Goal: Navigation & Orientation: Go to known website

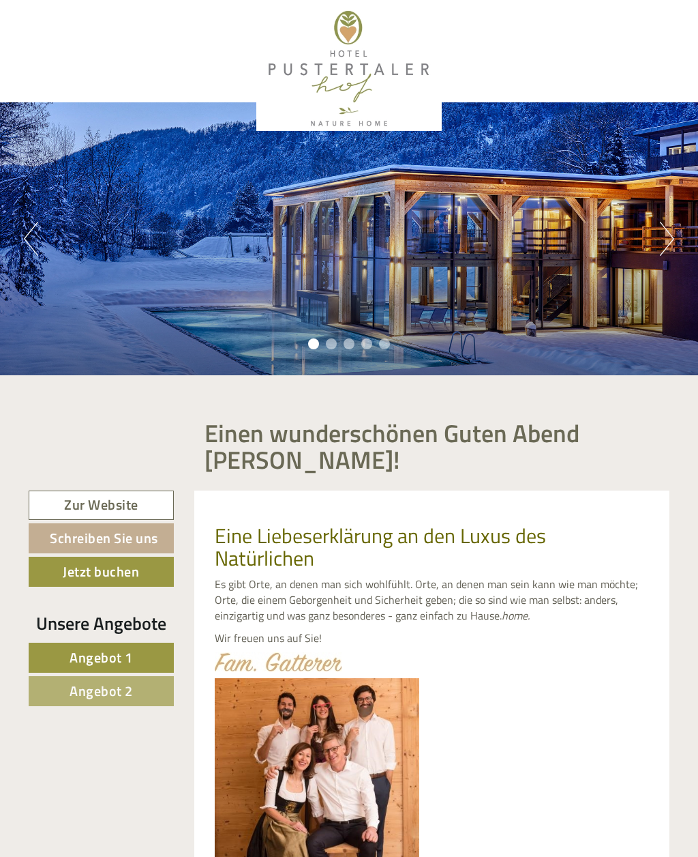
scroll to position [869, 0]
click at [671, 245] on button "Next" at bounding box center [667, 239] width 14 height 34
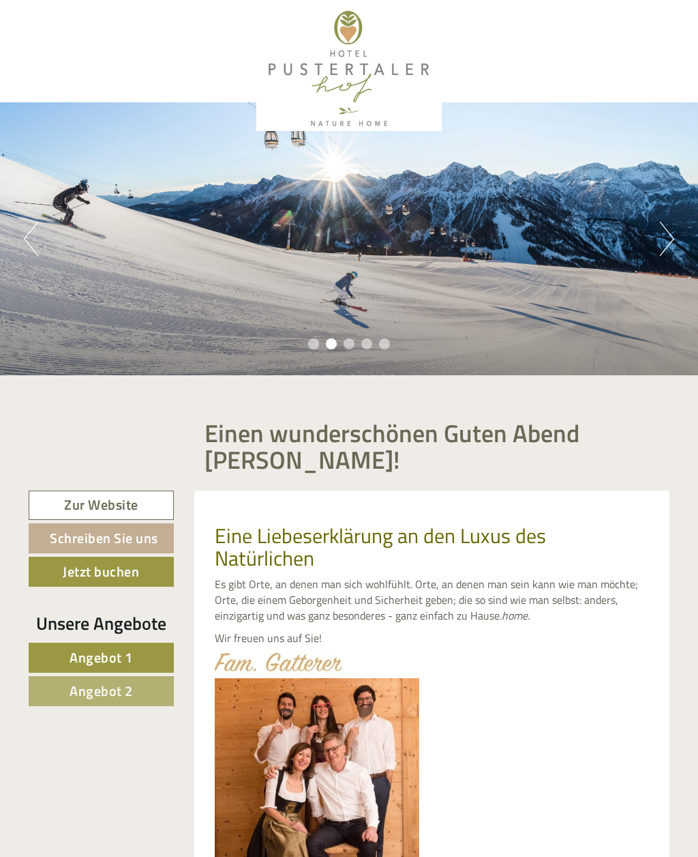
click at [662, 246] on button "Next" at bounding box center [667, 239] width 14 height 34
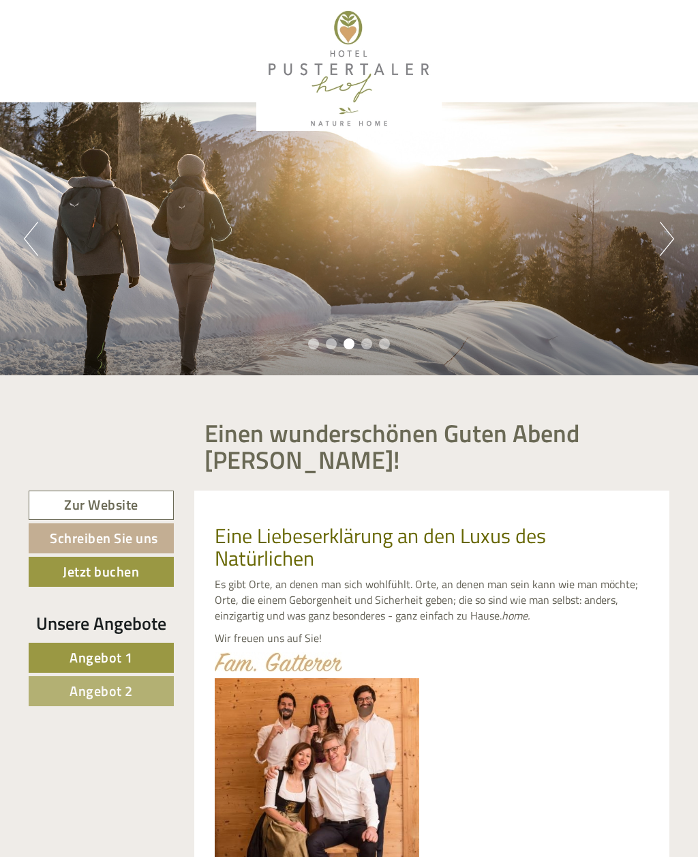
click at [672, 251] on button "Next" at bounding box center [667, 239] width 14 height 34
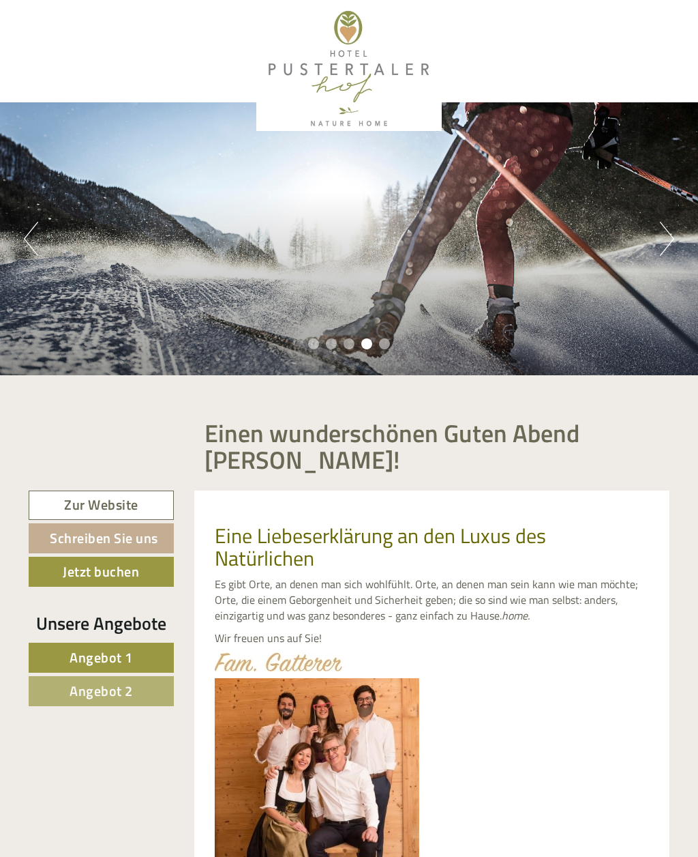
click at [665, 251] on button "Next" at bounding box center [667, 239] width 14 height 34
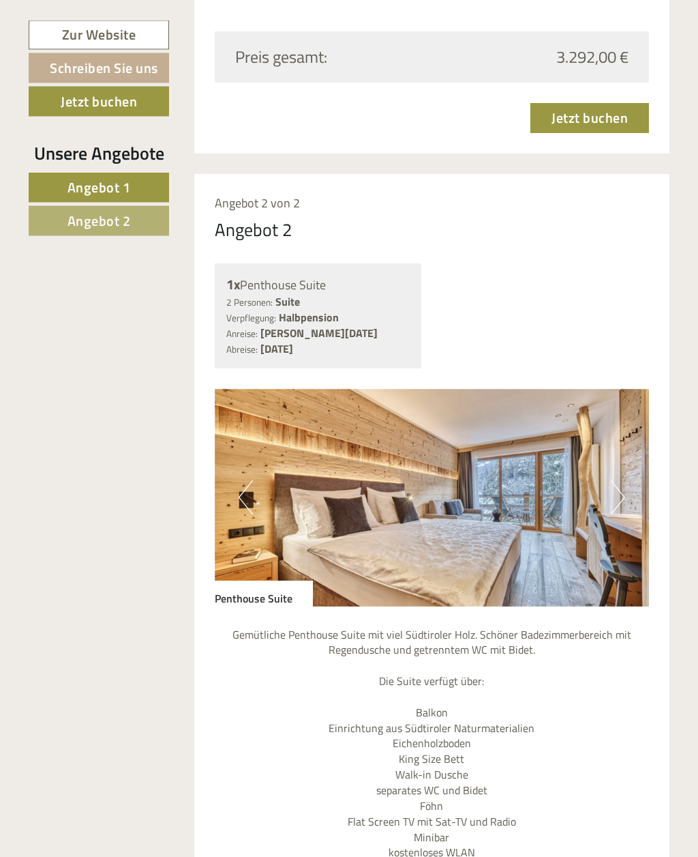
scroll to position [2184, 0]
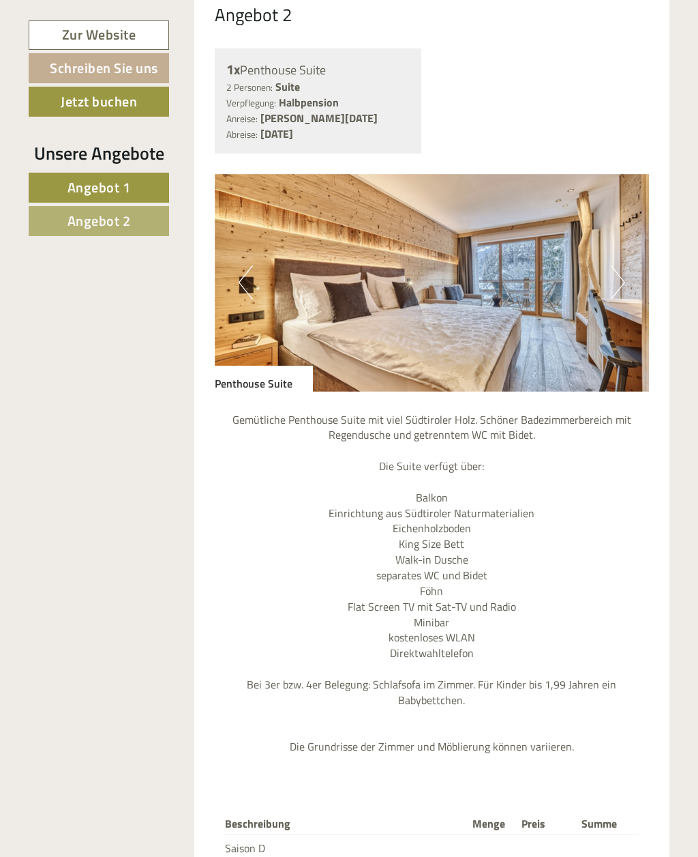
click at [614, 265] on button "Next" at bounding box center [618, 282] width 14 height 34
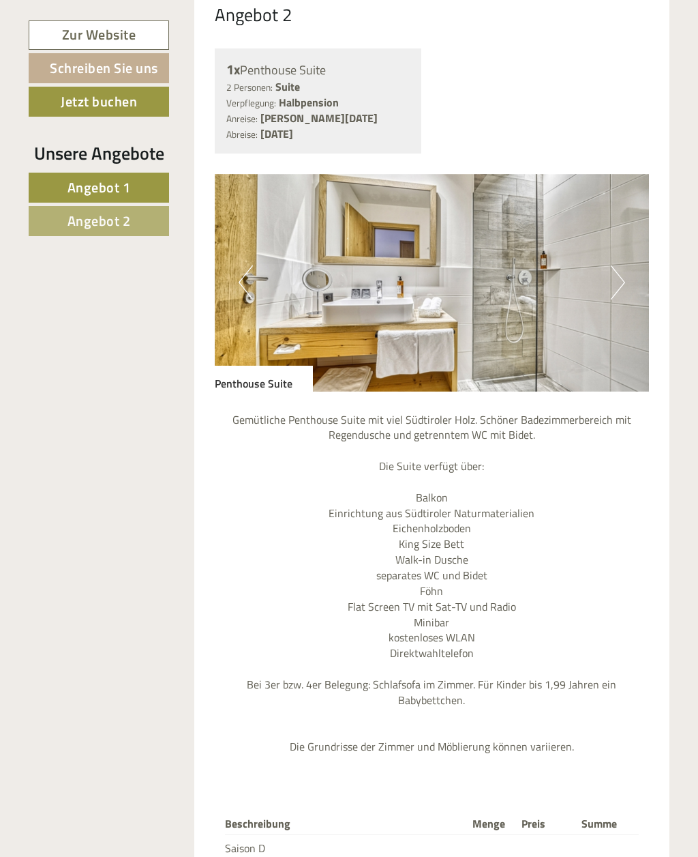
click at [622, 265] on button "Next" at bounding box center [618, 282] width 14 height 34
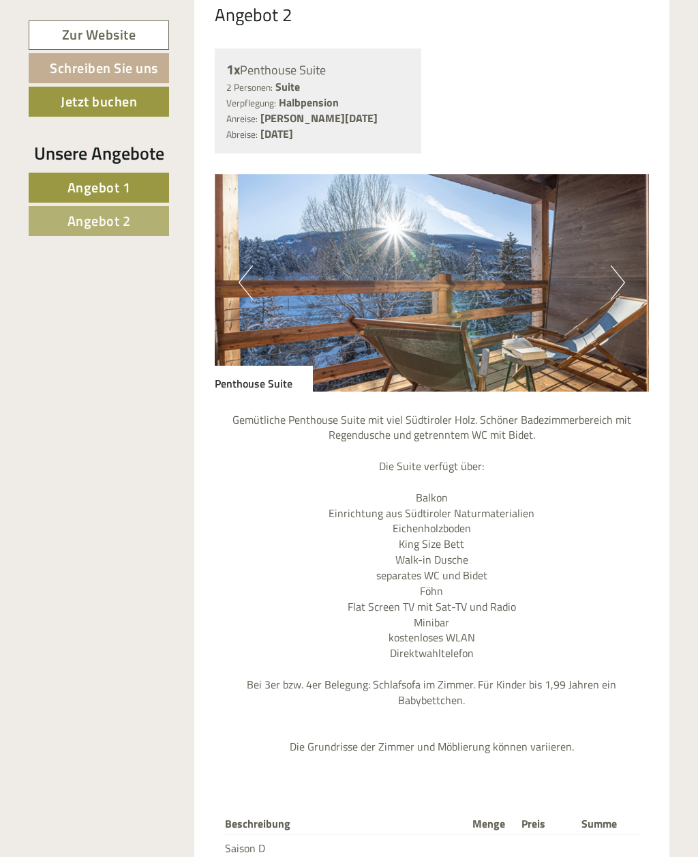
click at [614, 265] on button "Next" at bounding box center [618, 282] width 14 height 34
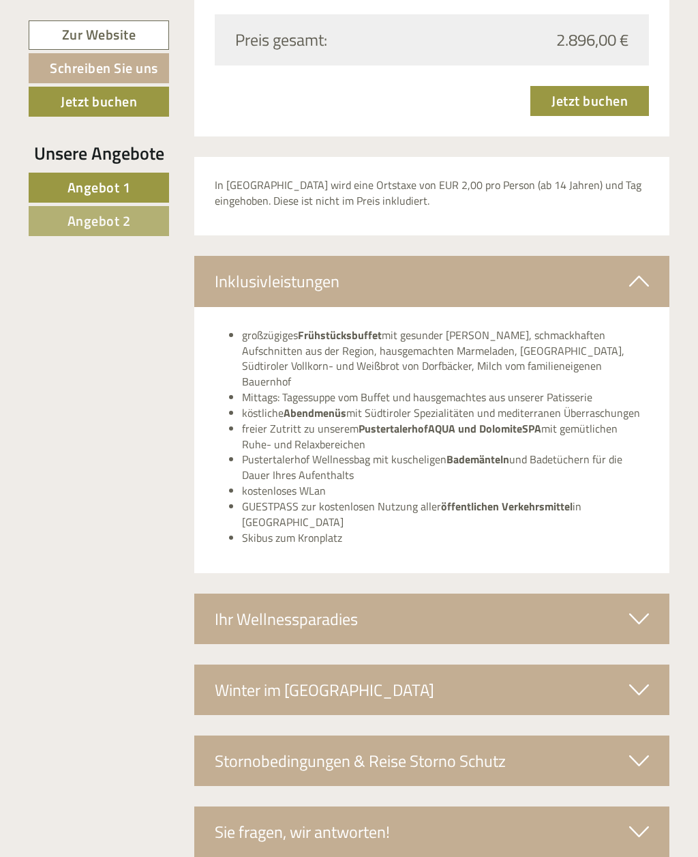
scroll to position [3142, 0]
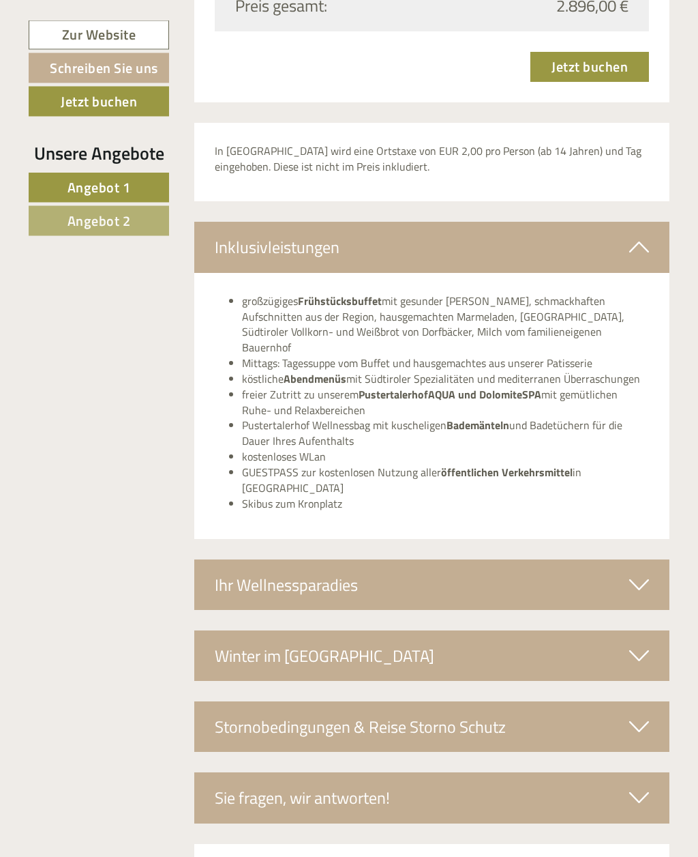
click at [647, 574] on icon at bounding box center [639, 585] width 20 height 23
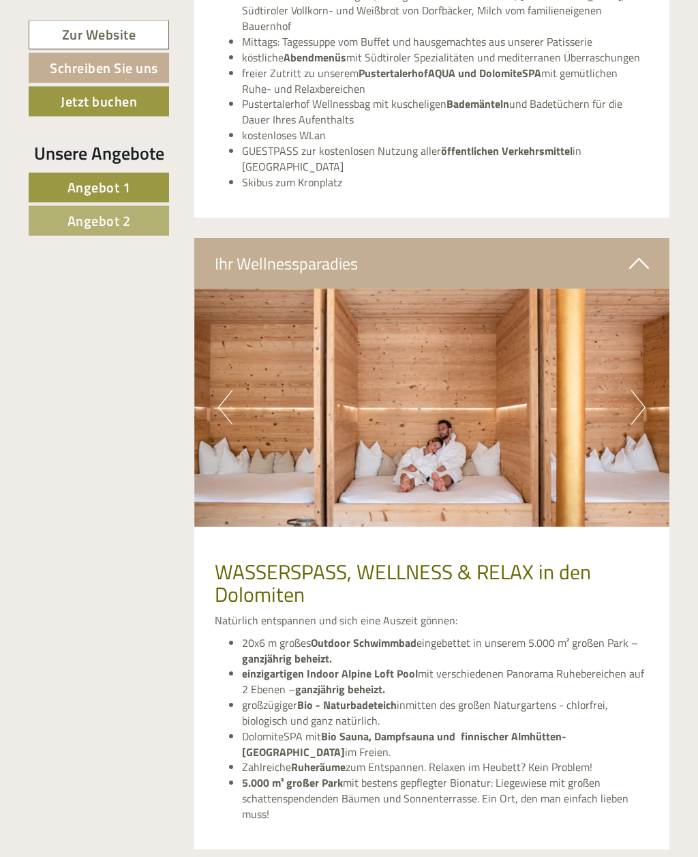
scroll to position [3464, 0]
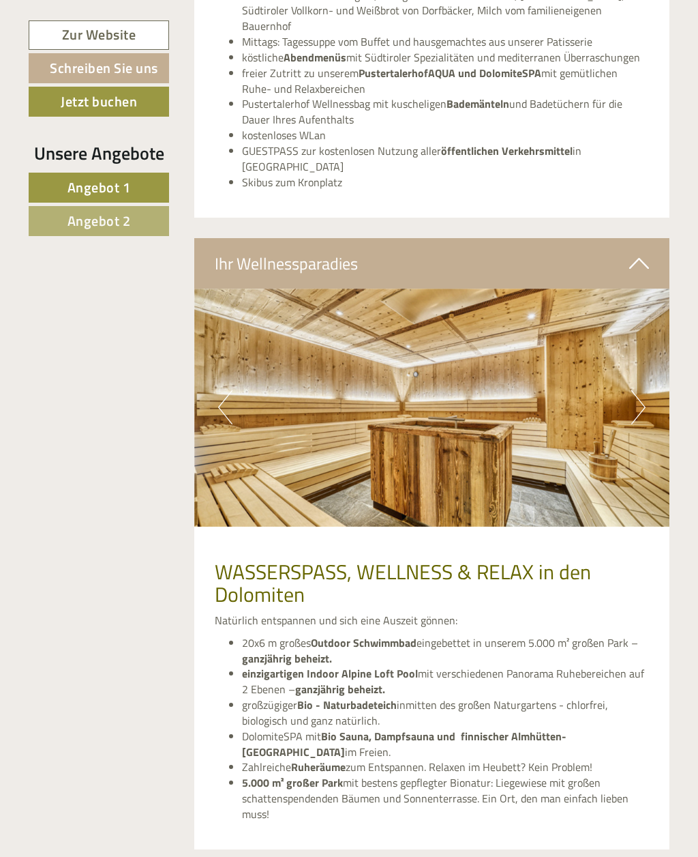
click at [231, 390] on button "Previous" at bounding box center [225, 407] width 14 height 34
click at [631, 390] on button "Next" at bounding box center [638, 407] width 14 height 34
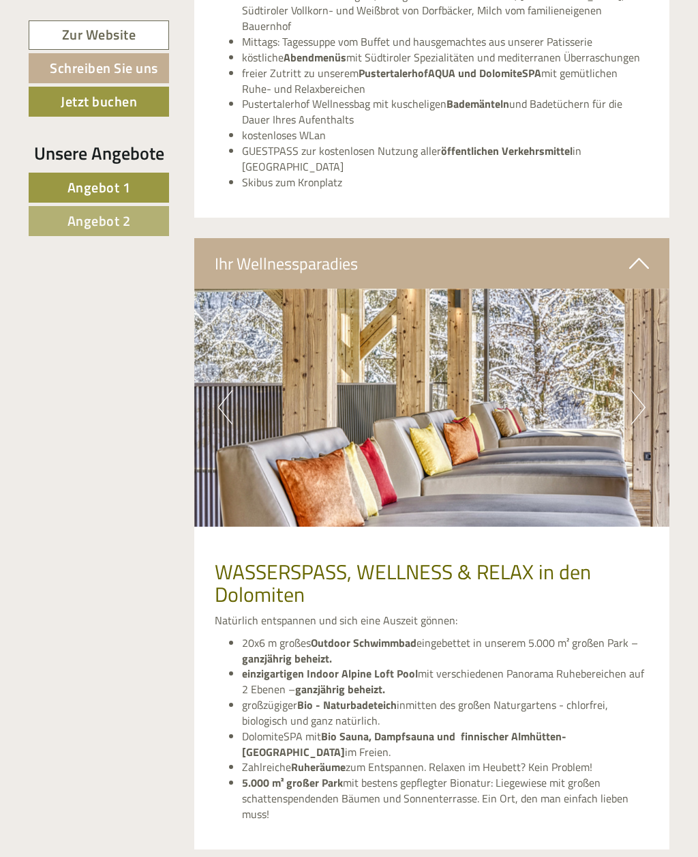
click at [634, 390] on button "Next" at bounding box center [638, 407] width 14 height 34
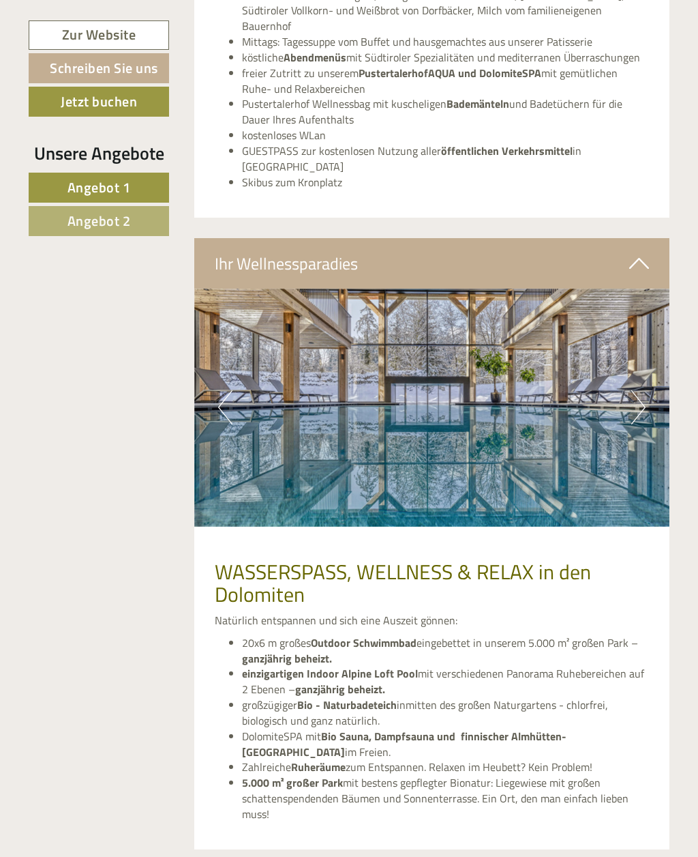
click at [624, 322] on img at bounding box center [432, 407] width 476 height 238
click at [634, 390] on button "Next" at bounding box center [638, 407] width 14 height 34
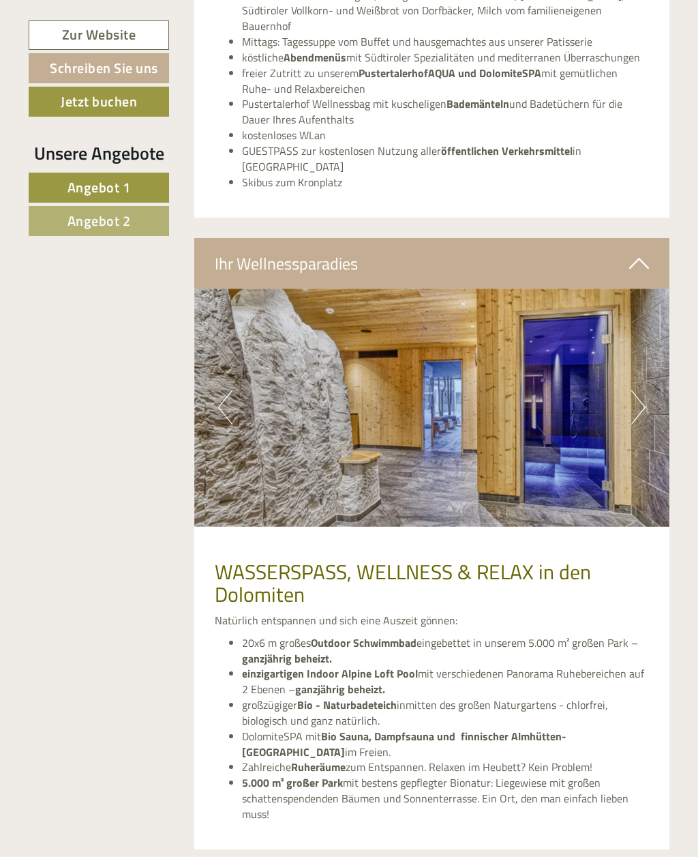
click at [639, 390] on button "Next" at bounding box center [638, 407] width 14 height 34
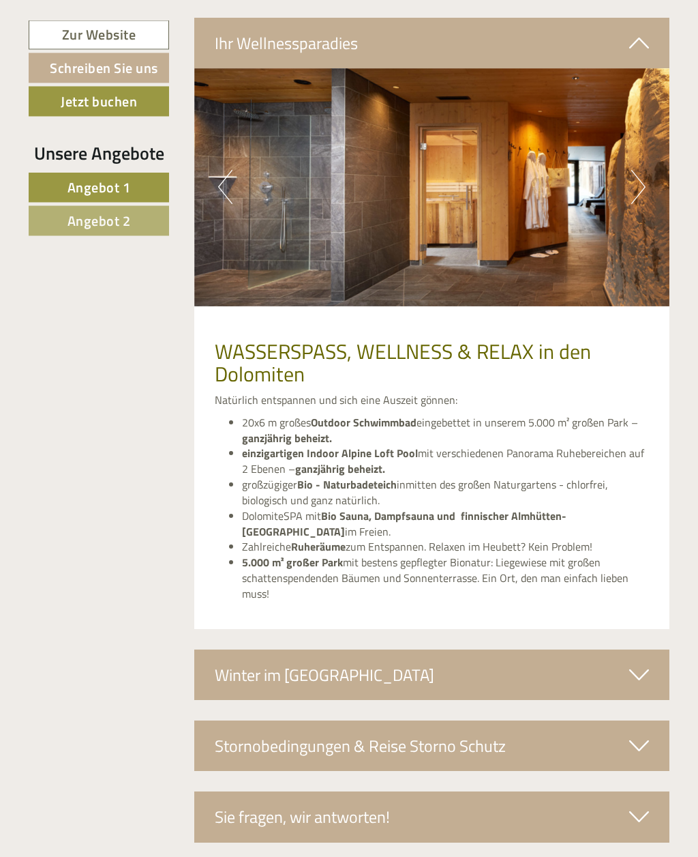
scroll to position [3684, 0]
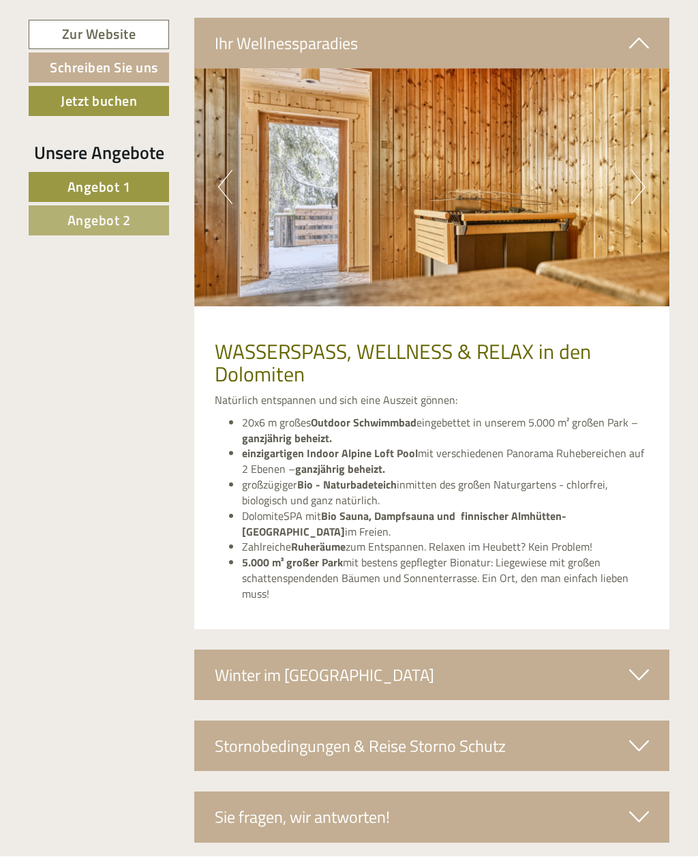
click at [641, 664] on icon at bounding box center [639, 675] width 20 height 23
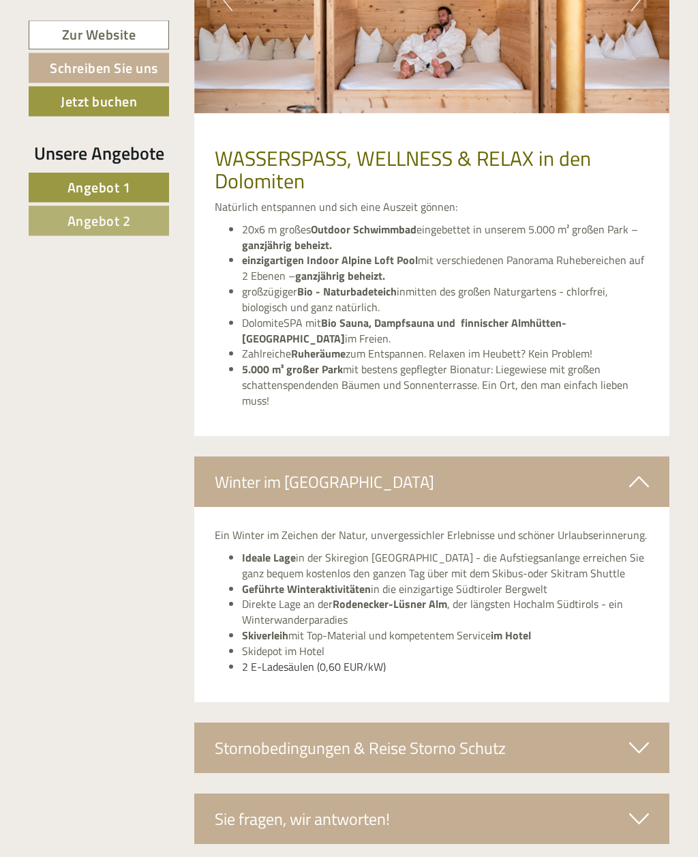
scroll to position [3877, 0]
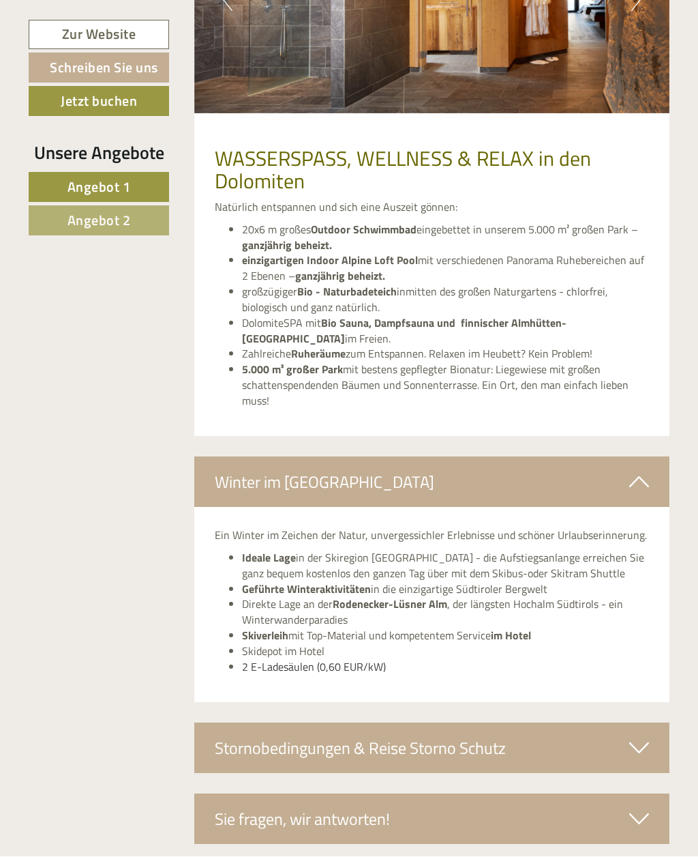
click at [650, 723] on div "Stornobedingungen & Reise Storno Schutz" at bounding box center [432, 748] width 476 height 50
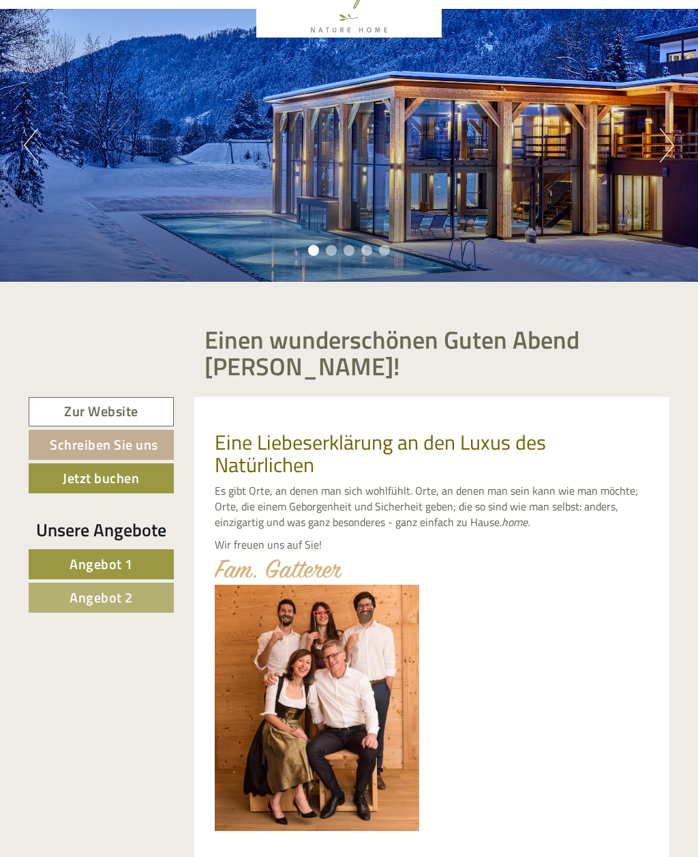
scroll to position [93, 0]
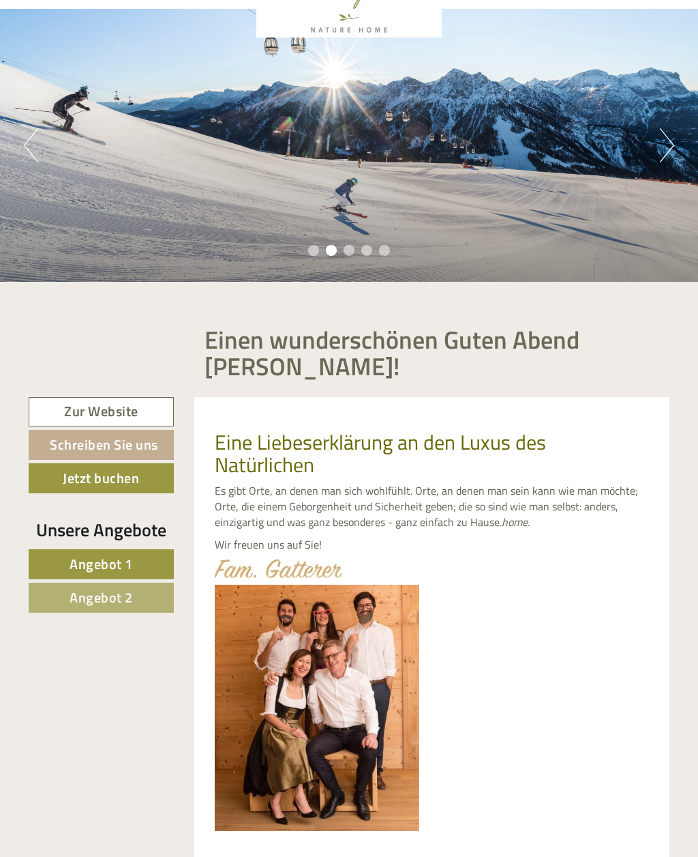
click at [133, 414] on link "Zur Website" at bounding box center [101, 411] width 145 height 29
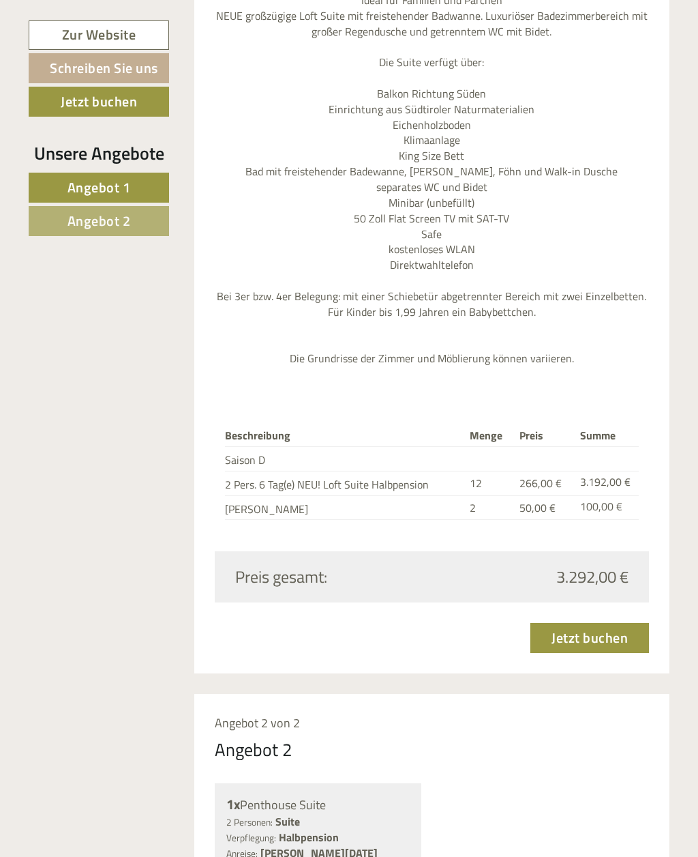
scroll to position [1449, 0]
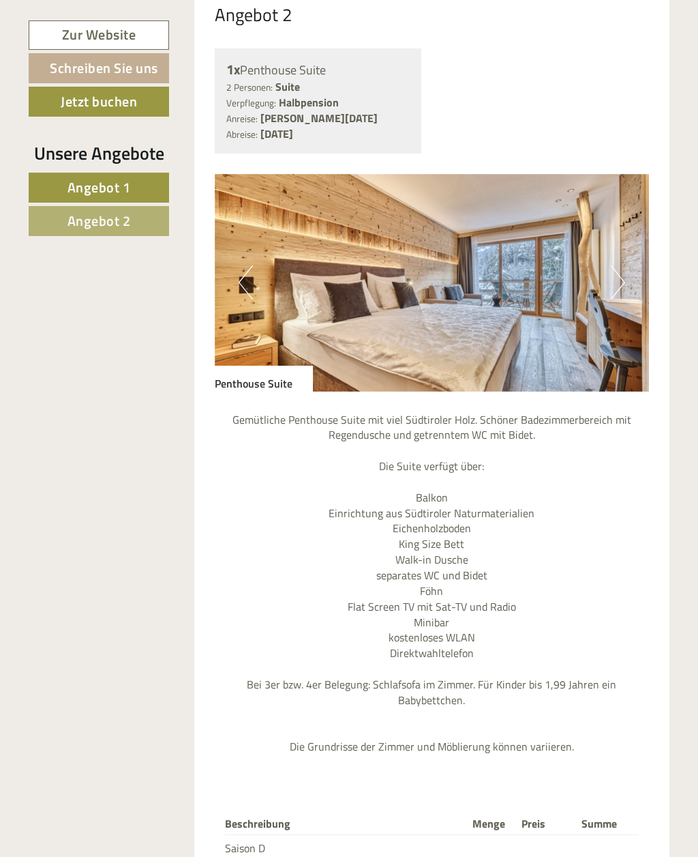
scroll to position [2188, 0]
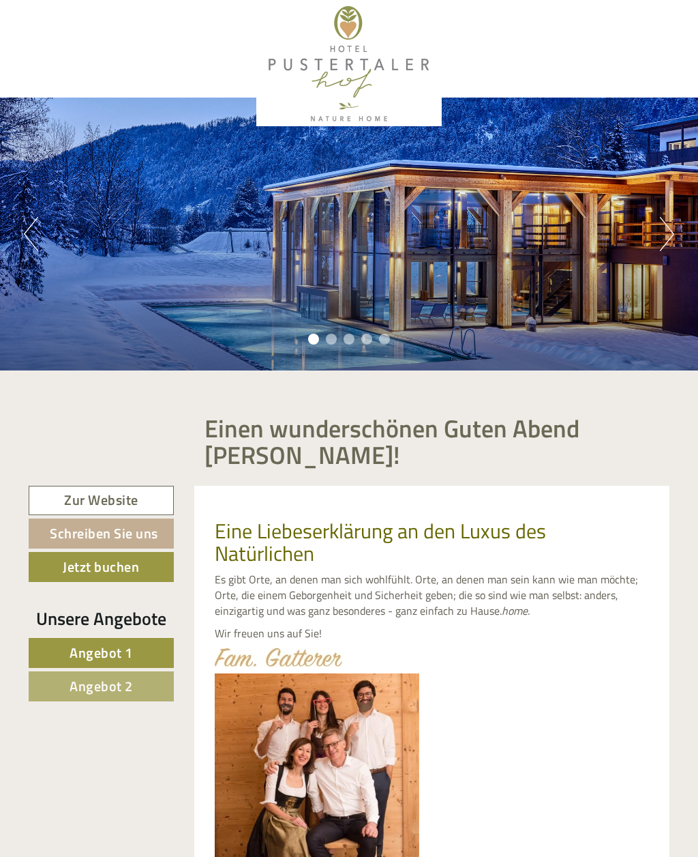
scroll to position [16, 0]
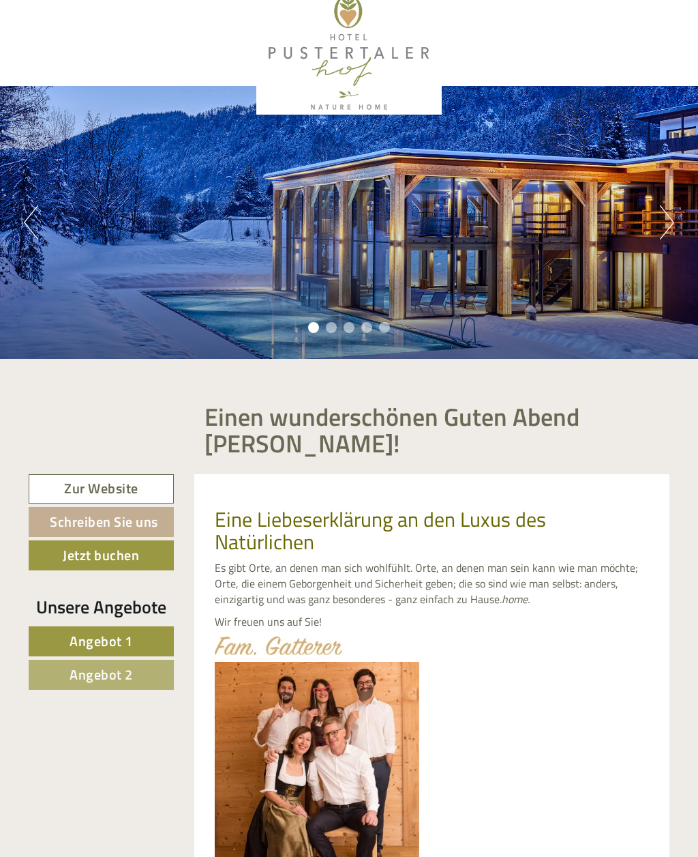
click at [666, 226] on button "Next" at bounding box center [667, 223] width 14 height 34
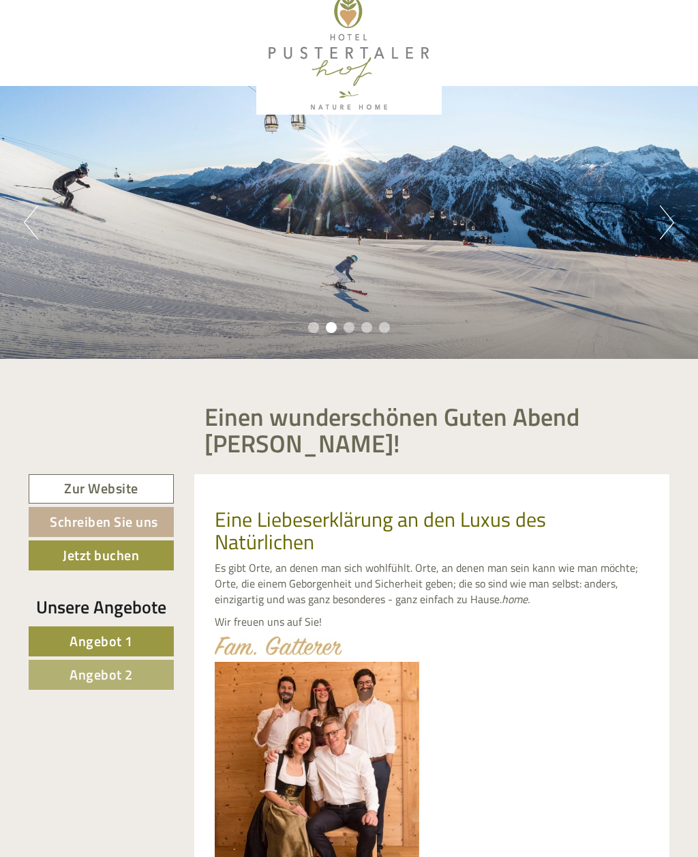
click at [666, 224] on button "Next" at bounding box center [667, 222] width 14 height 34
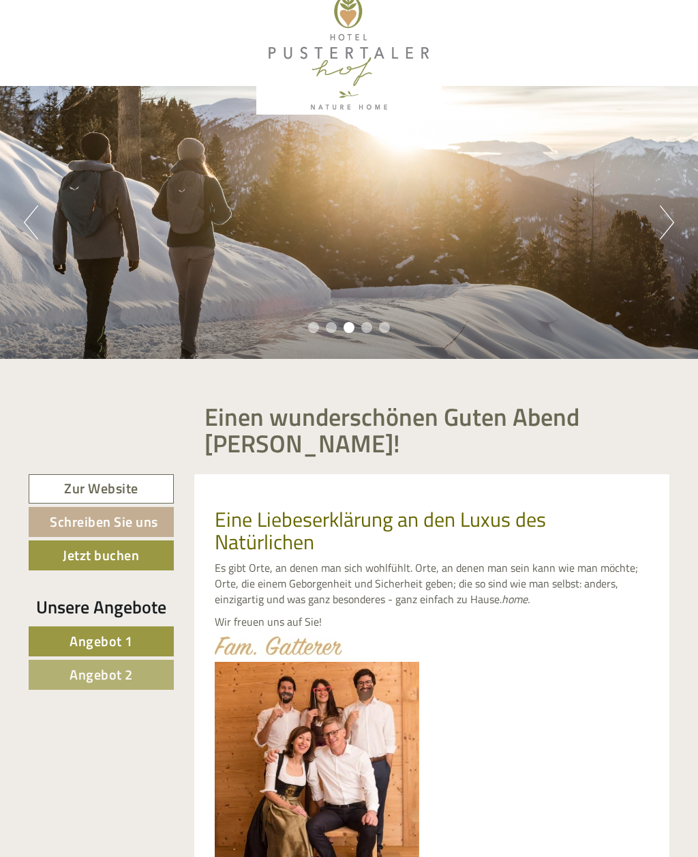
click at [674, 222] on button "Next" at bounding box center [667, 222] width 14 height 34
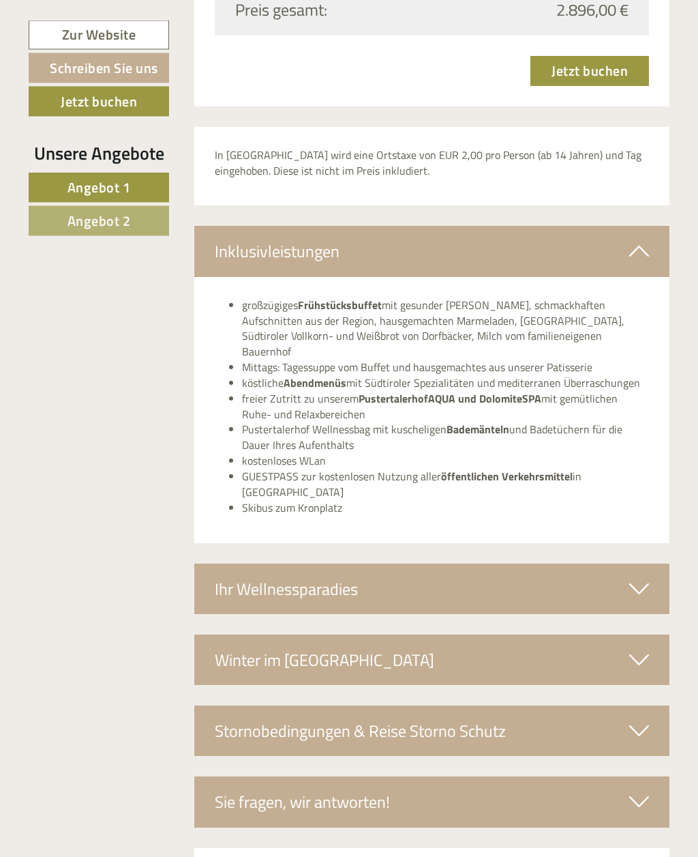
scroll to position [3142, 0]
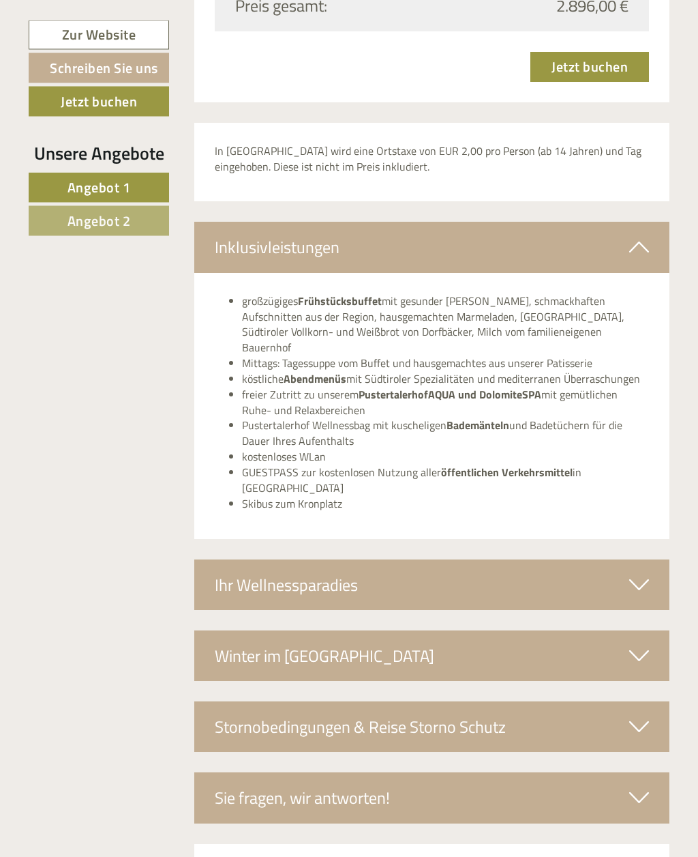
click at [644, 715] on icon at bounding box center [639, 726] width 20 height 23
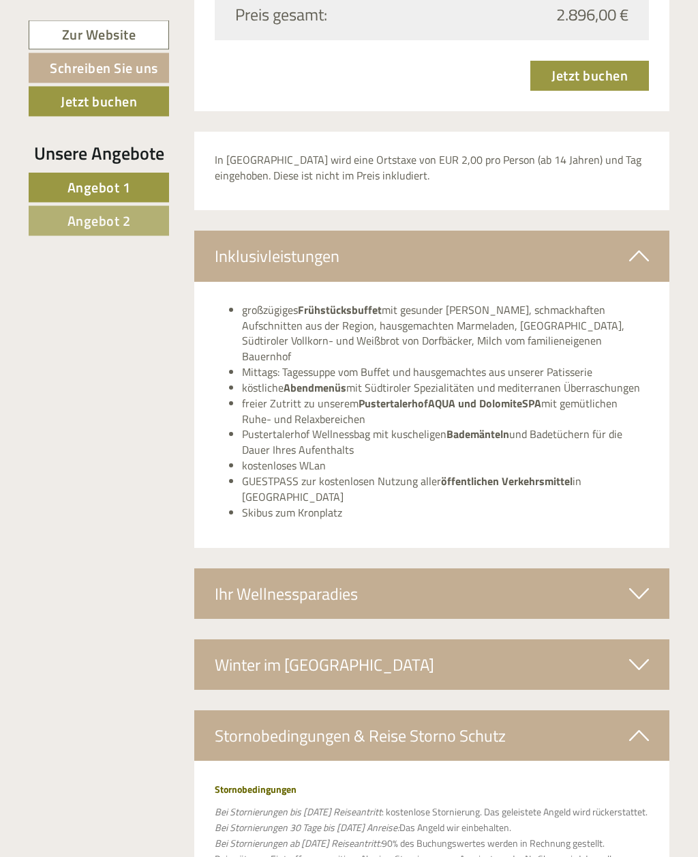
scroll to position [3137, 0]
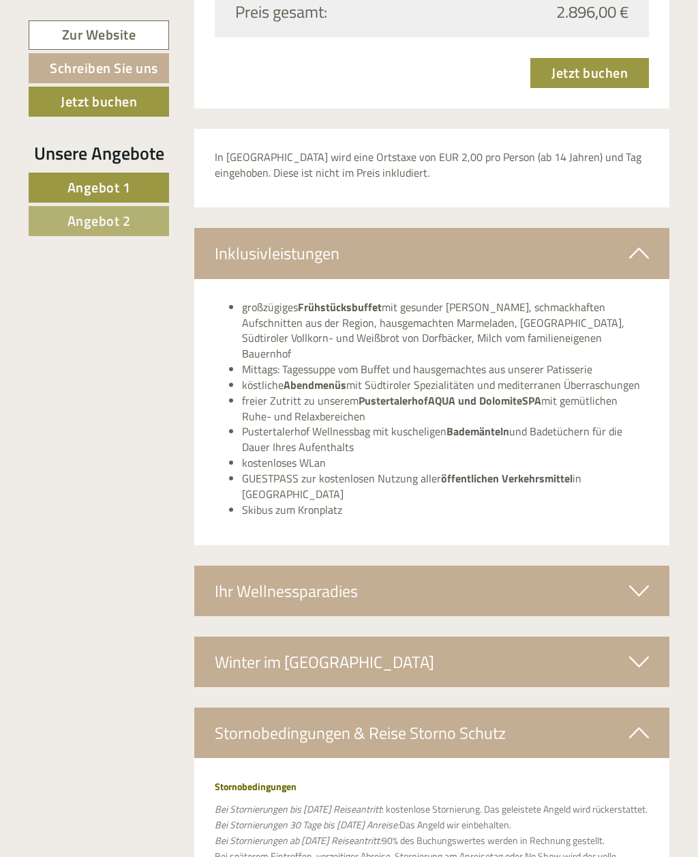
click at [644, 579] on icon at bounding box center [639, 590] width 20 height 23
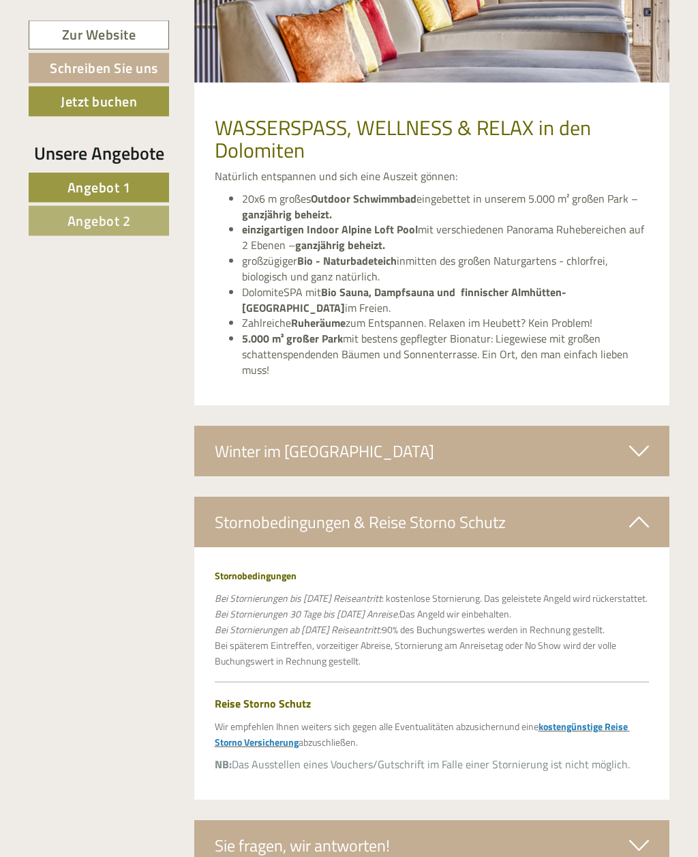
scroll to position [3908, 0]
click at [638, 439] on icon at bounding box center [639, 450] width 20 height 23
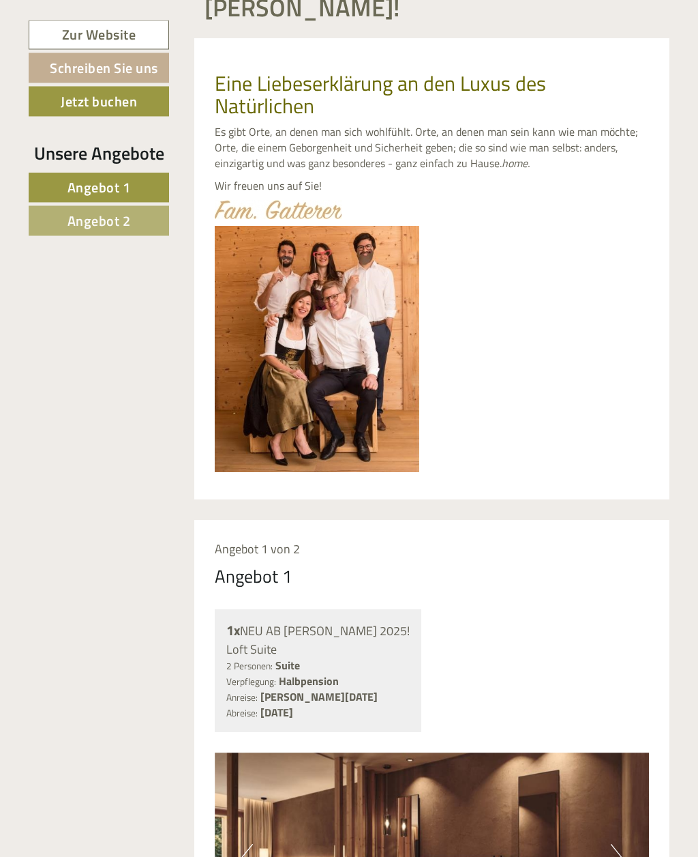
scroll to position [0, 0]
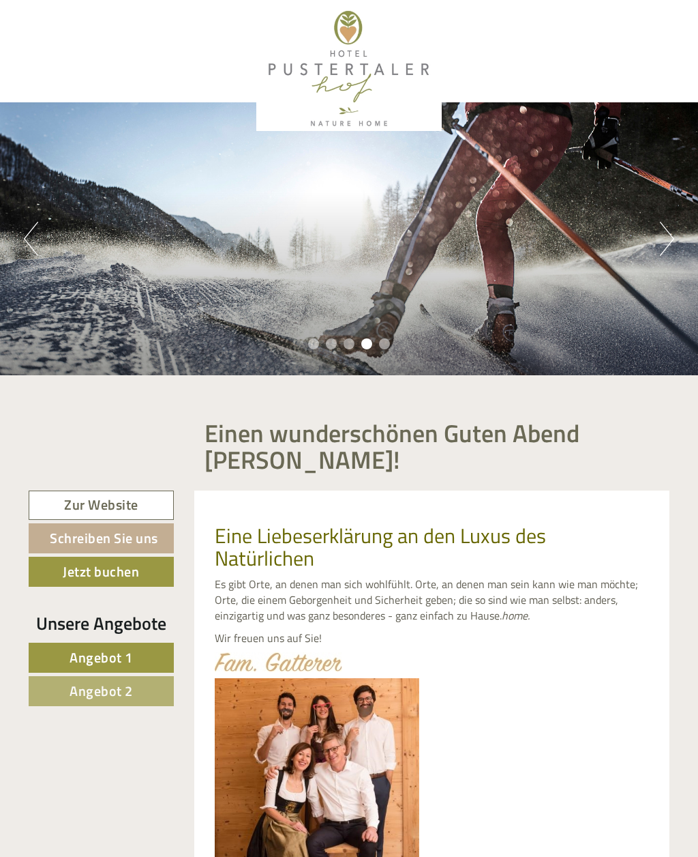
click at [132, 507] on link "Zur Website" at bounding box center [101, 504] width 145 height 29
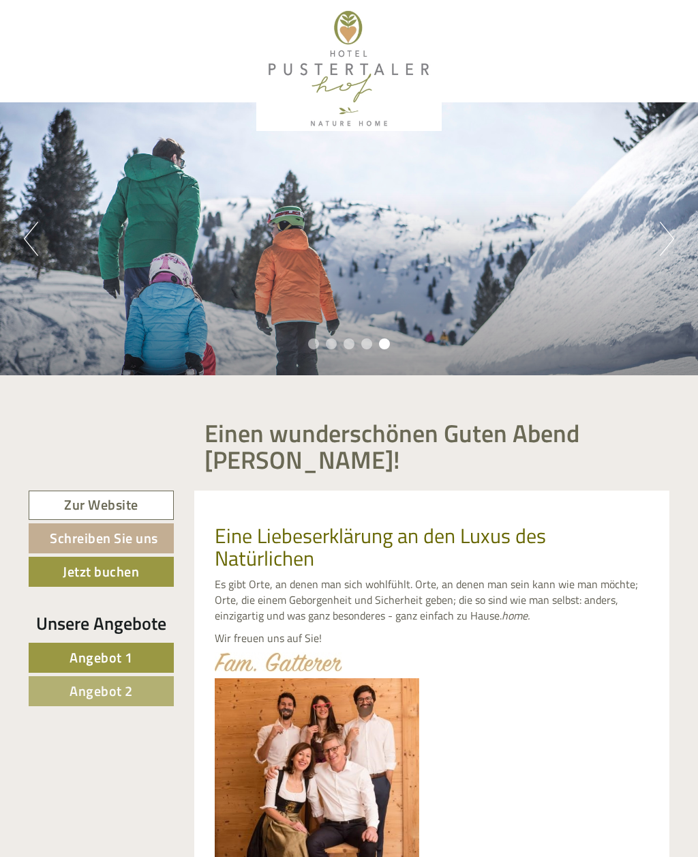
click at [143, 503] on link "Zur Website" at bounding box center [101, 504] width 145 height 29
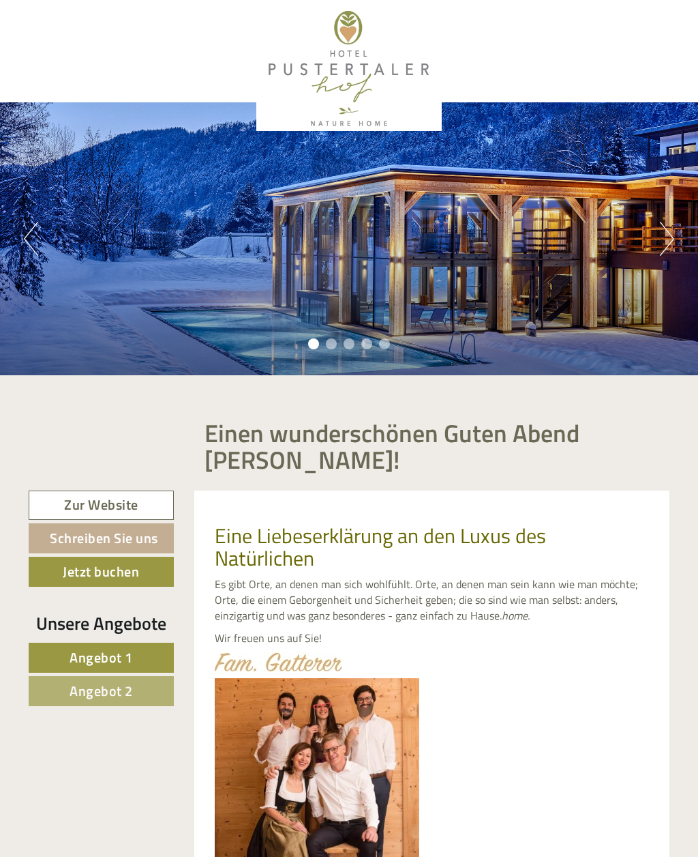
scroll to position [869, 0]
